Goal: Information Seeking & Learning: Stay updated

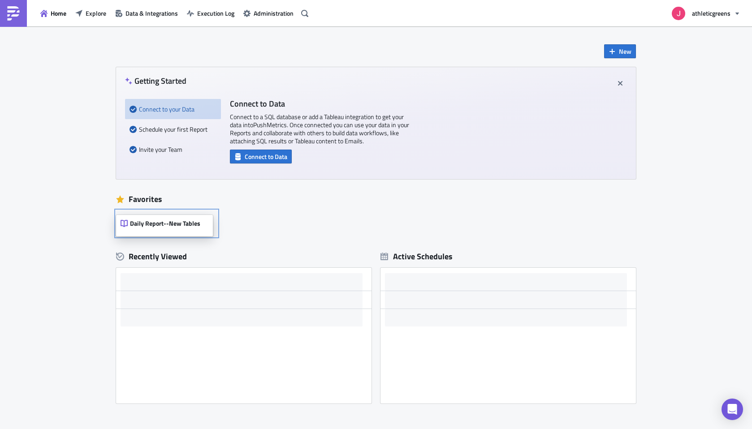
click at [185, 227] on span "Daily Report--New Tables" at bounding box center [165, 224] width 70 height 8
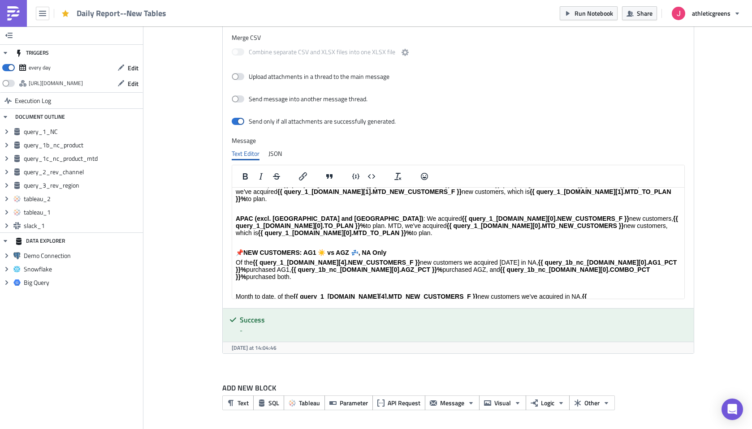
scroll to position [182, 0]
click at [419, 292] on p "Month to date, of the {{ query_1_[DOMAIN_NAME][4].MTD_NEW_CUSTOMERS_F }} new cu…" at bounding box center [458, 303] width 445 height 22
click at [622, 292] on p "Month to date, of the {{ query_1_[DOMAIN_NAME][4].MTD_NEW_CUSTOMERS_F }} new cu…" at bounding box center [458, 303] width 445 height 22
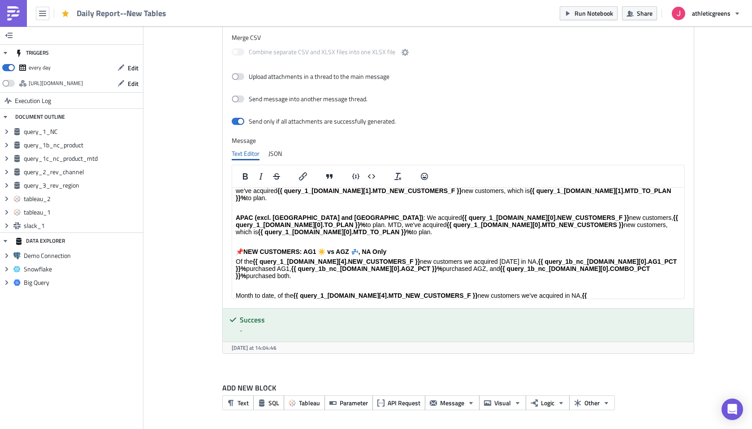
click at [428, 292] on p "Month to date, of the {{ query_1_[DOMAIN_NAME][4].MTD_NEW_CUSTOMERS_F }} new cu…" at bounding box center [458, 303] width 445 height 22
